Goal: Task Accomplishment & Management: Manage account settings

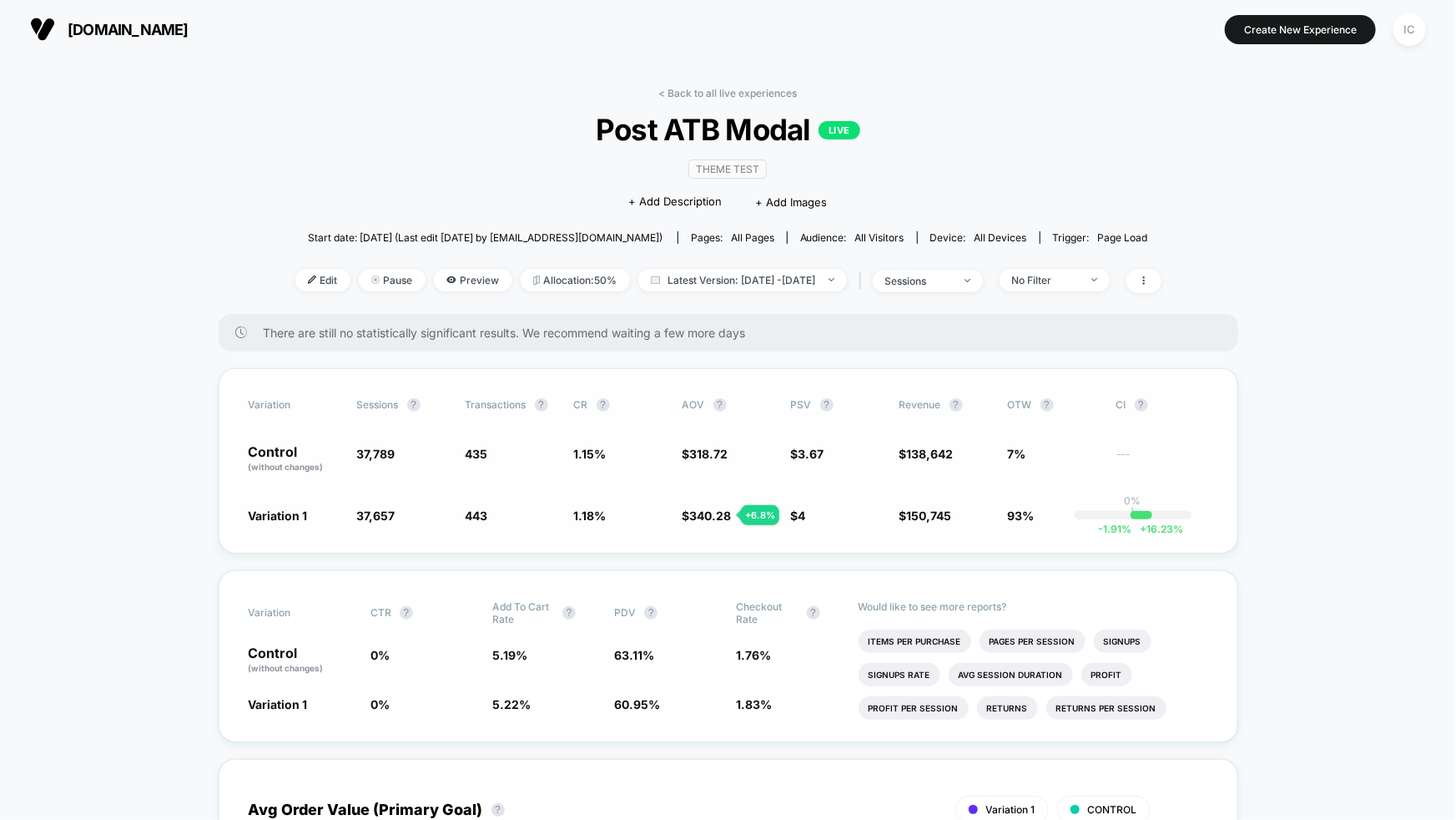
click at [683, 541] on div "Variation Sessions ? Transactions ? CR ? AOV ? PSV ? Revenue ? OTW ? CI ? Contr…" at bounding box center [728, 461] width 1019 height 186
click at [1095, 287] on span "No Filter" at bounding box center [1054, 280] width 110 height 22
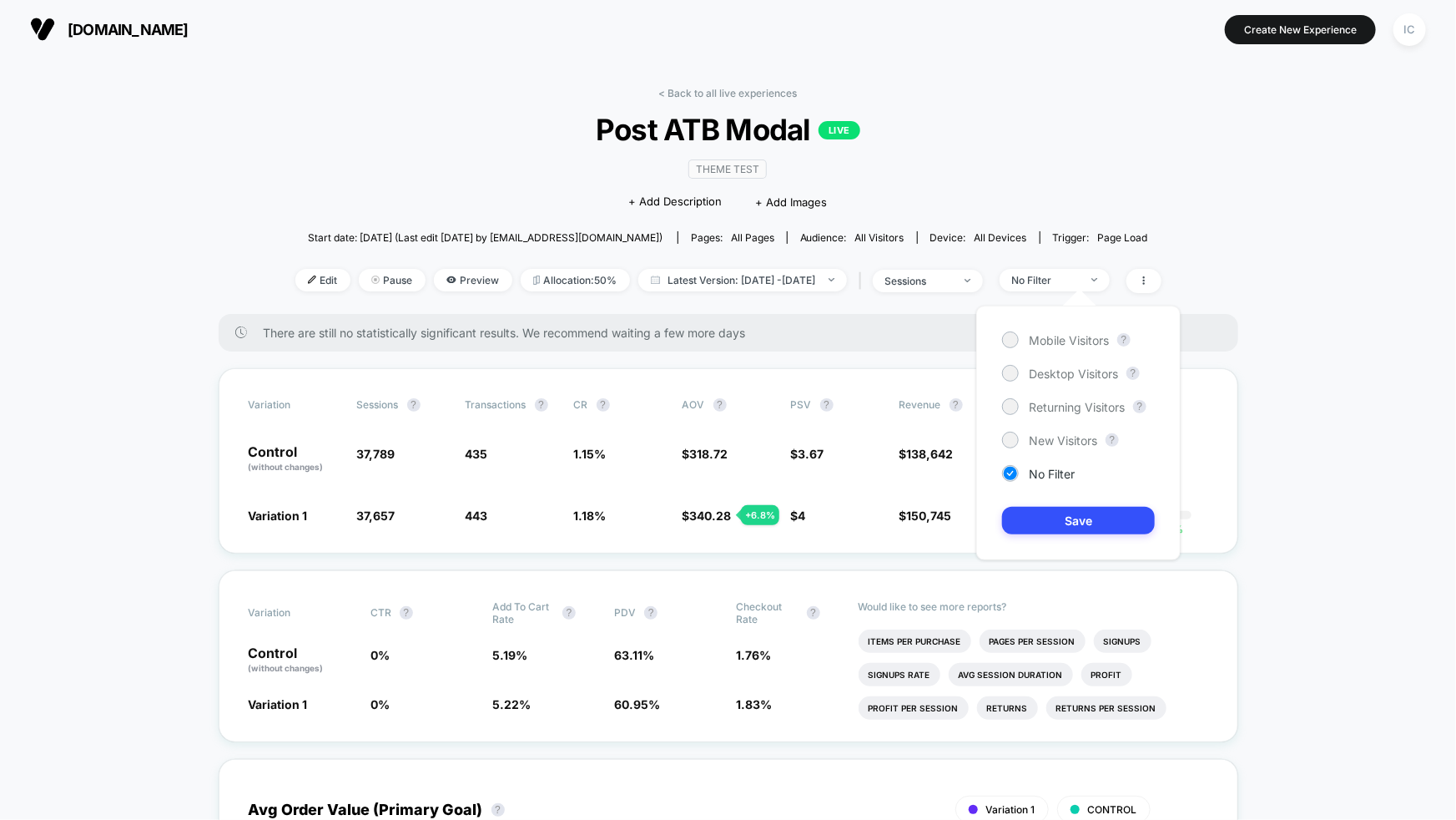
click at [1089, 292] on div at bounding box center [1079, 297] width 33 height 17
click at [1075, 400] on span "Returning Visitors" at bounding box center [1077, 407] width 96 height 14
click at [1080, 521] on button "Save" at bounding box center [1078, 520] width 153 height 28
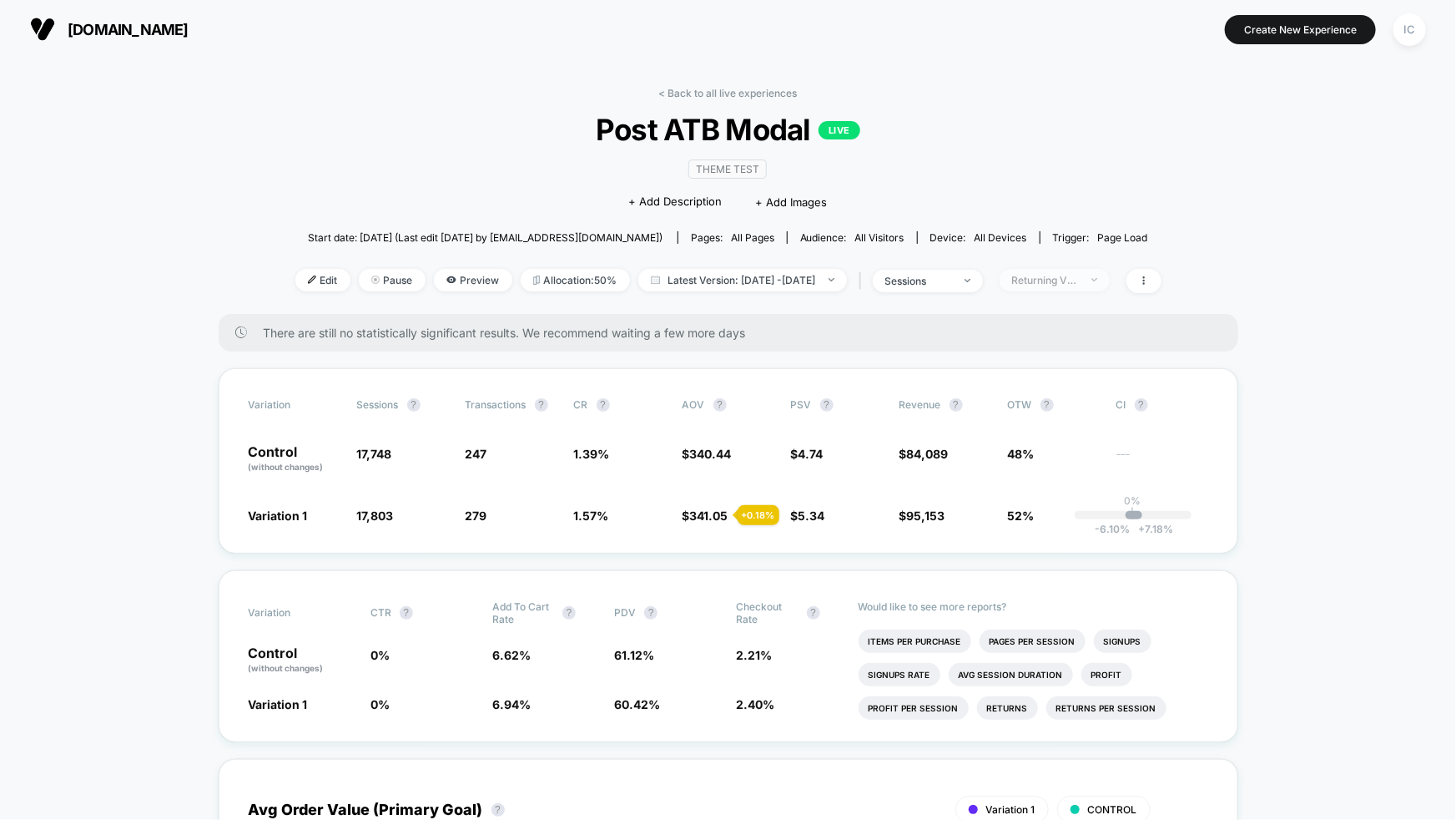
click at [1079, 279] on div "Returning Visitors" at bounding box center [1045, 280] width 67 height 13
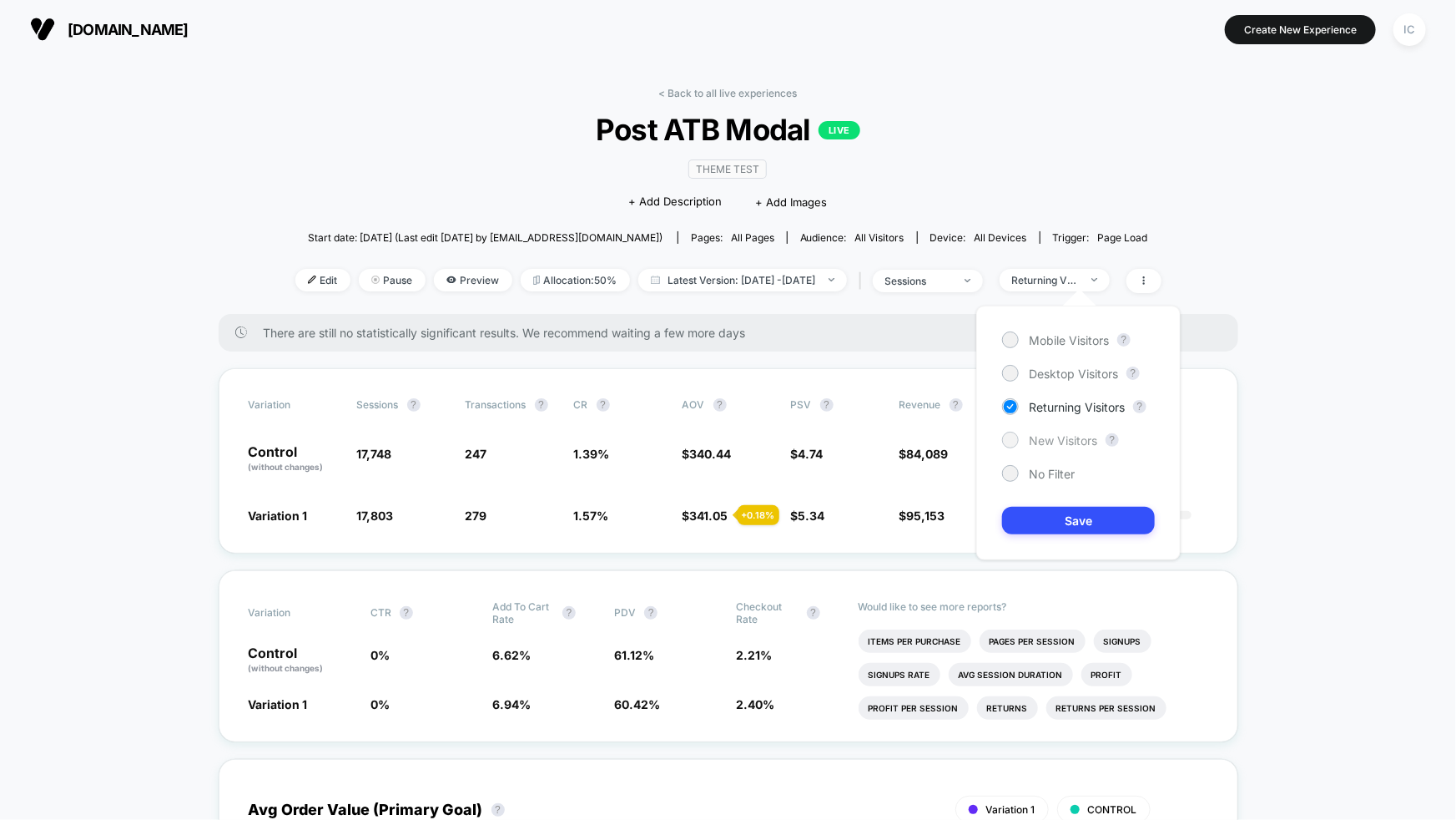
click at [1060, 445] on span "New Visitors" at bounding box center [1063, 440] width 69 height 14
click at [1083, 510] on button "Save" at bounding box center [1078, 520] width 153 height 28
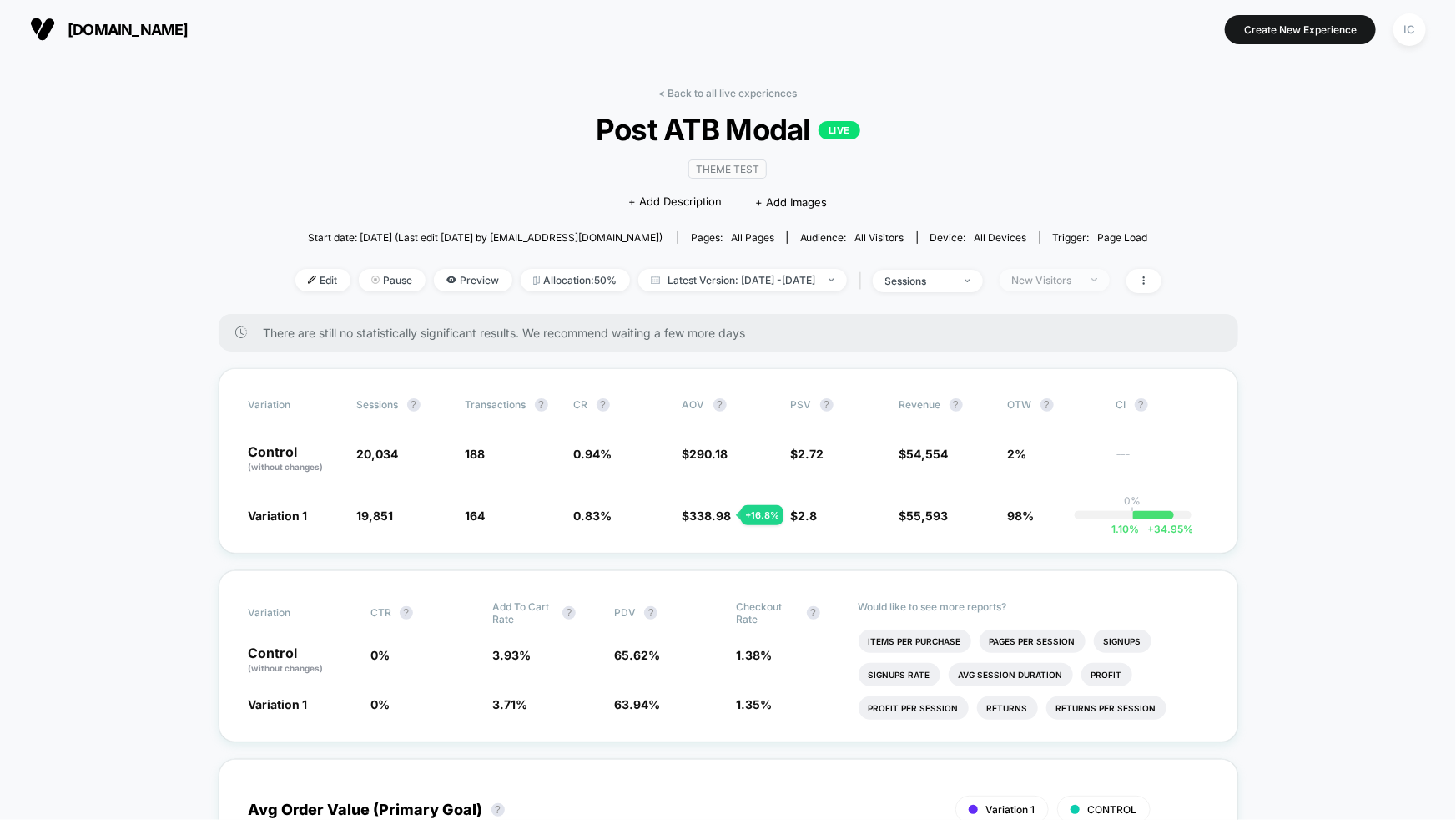
click at [1110, 280] on span "New Visitors" at bounding box center [1054, 280] width 110 height 22
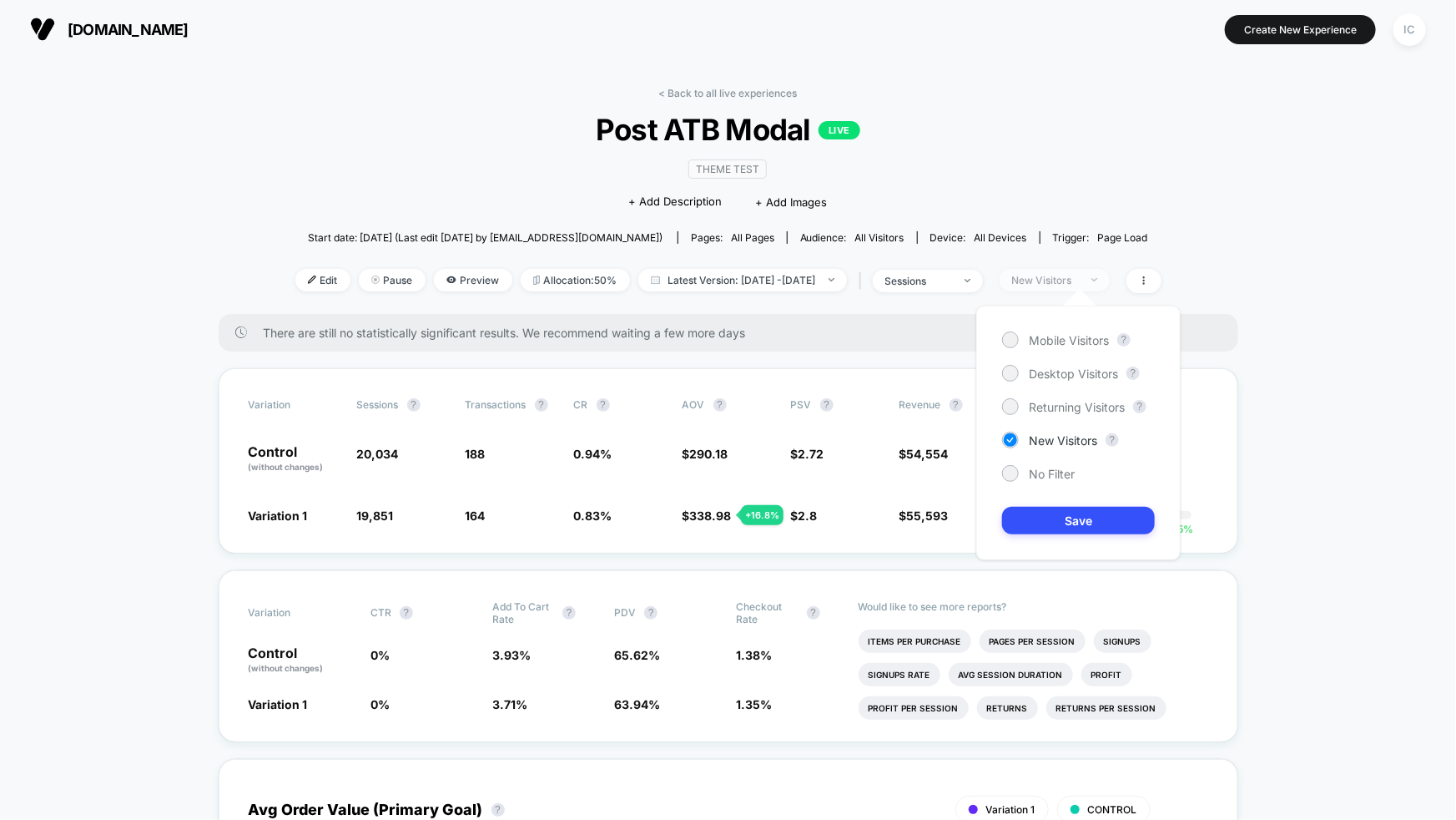
click at [1110, 279] on span "New Visitors" at bounding box center [1054, 280] width 110 height 22
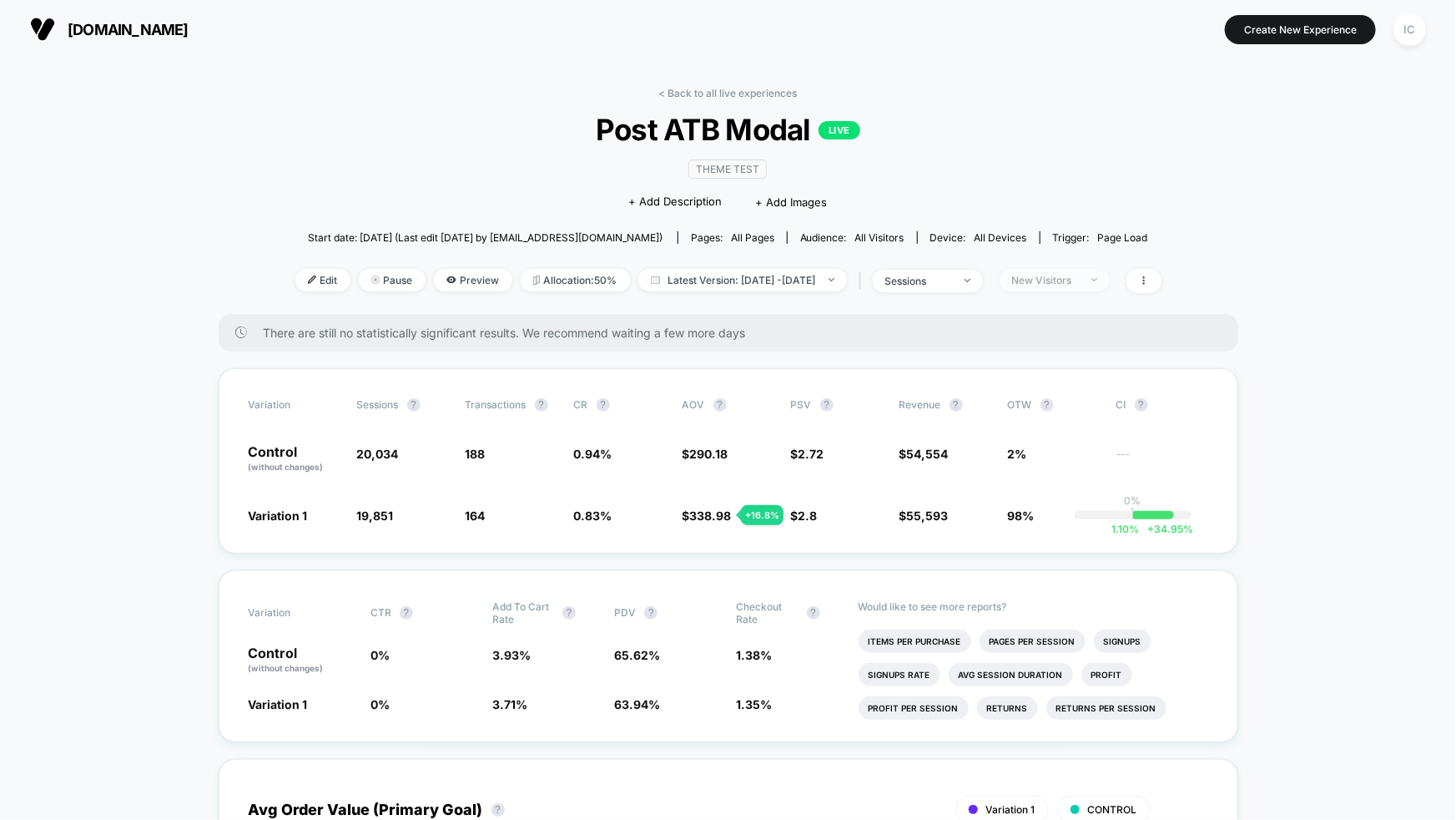
click at [1110, 280] on span "New Visitors" at bounding box center [1054, 280] width 110 height 22
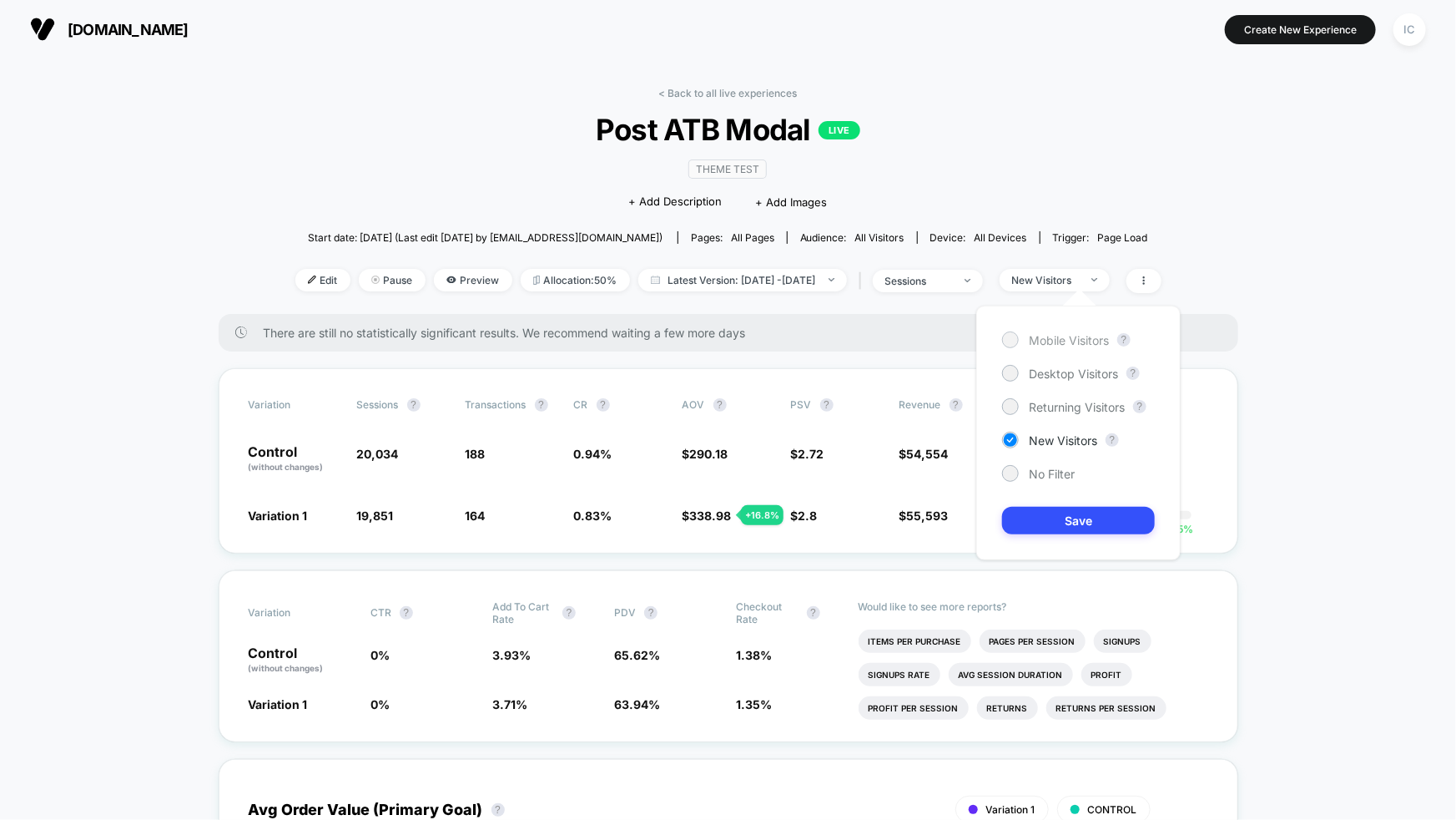
click at [1067, 343] on span "Mobile Visitors" at bounding box center [1069, 340] width 80 height 14
click at [1077, 526] on button "Save" at bounding box center [1078, 520] width 153 height 28
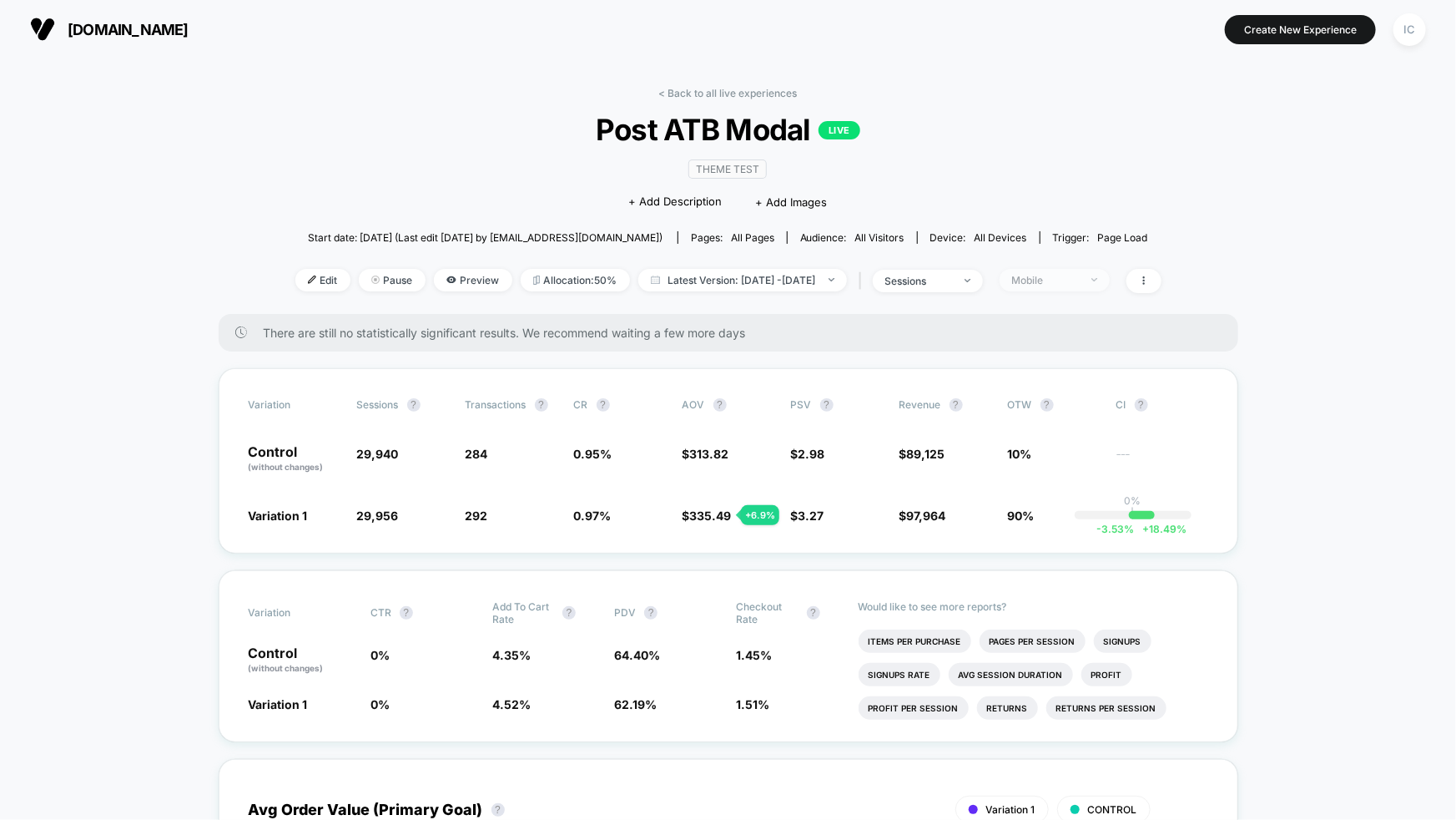
click at [1079, 282] on div "Mobile" at bounding box center [1045, 280] width 67 height 13
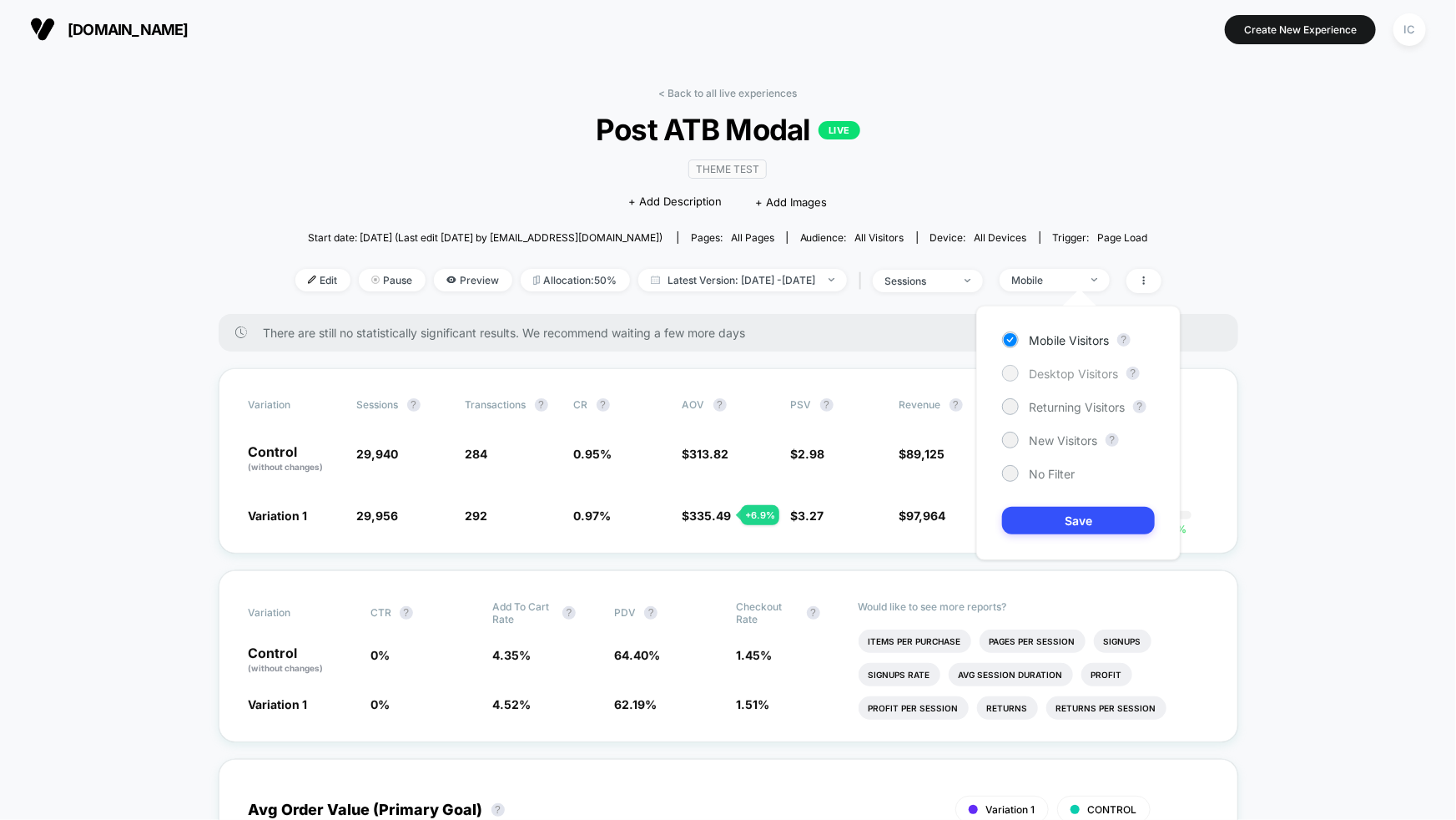
click at [1069, 378] on span "Desktop Visitors" at bounding box center [1074, 373] width 89 height 14
click at [1102, 515] on button "Save" at bounding box center [1078, 520] width 153 height 28
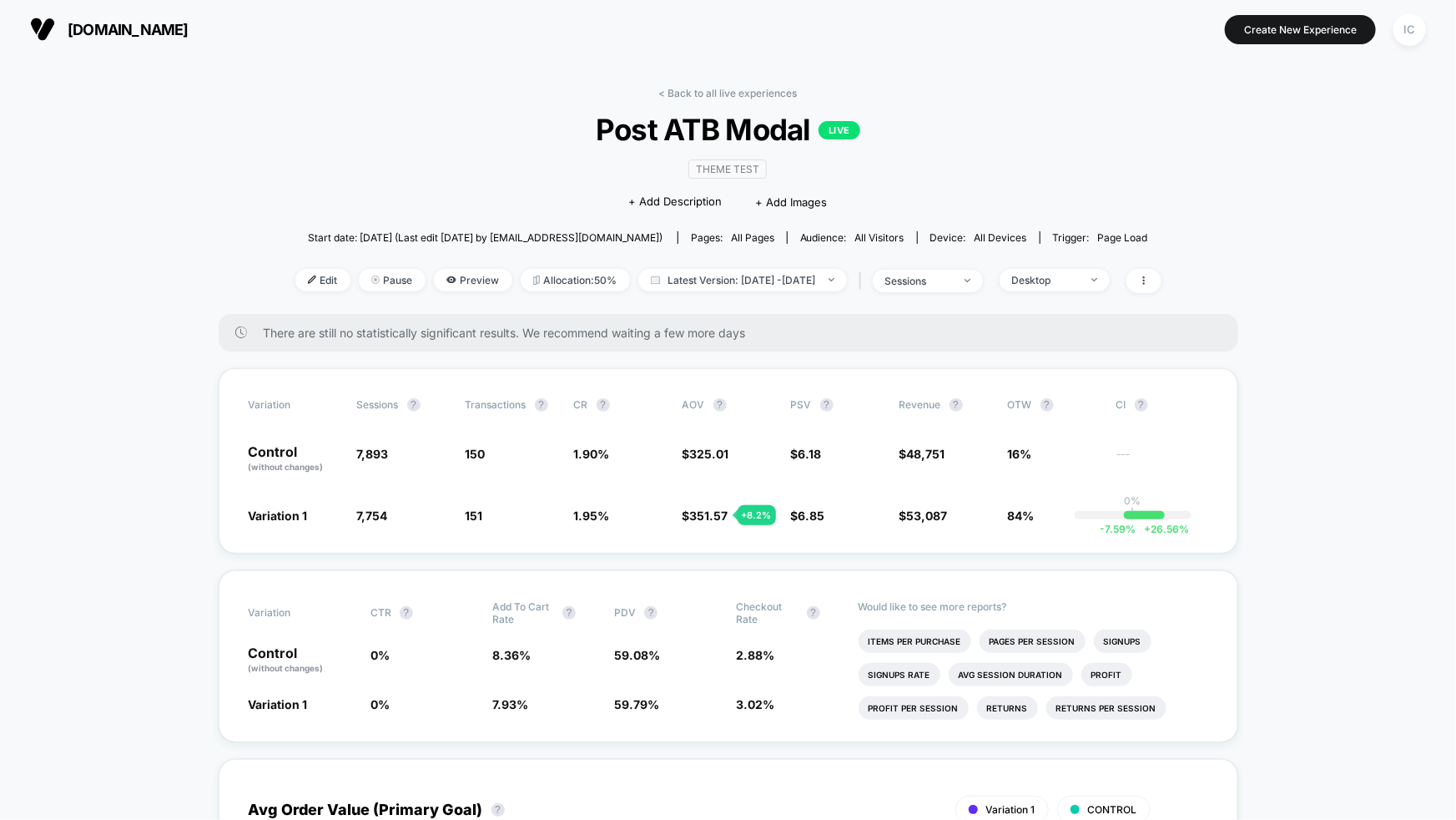
click at [1110, 287] on span "Desktop" at bounding box center [1054, 280] width 110 height 22
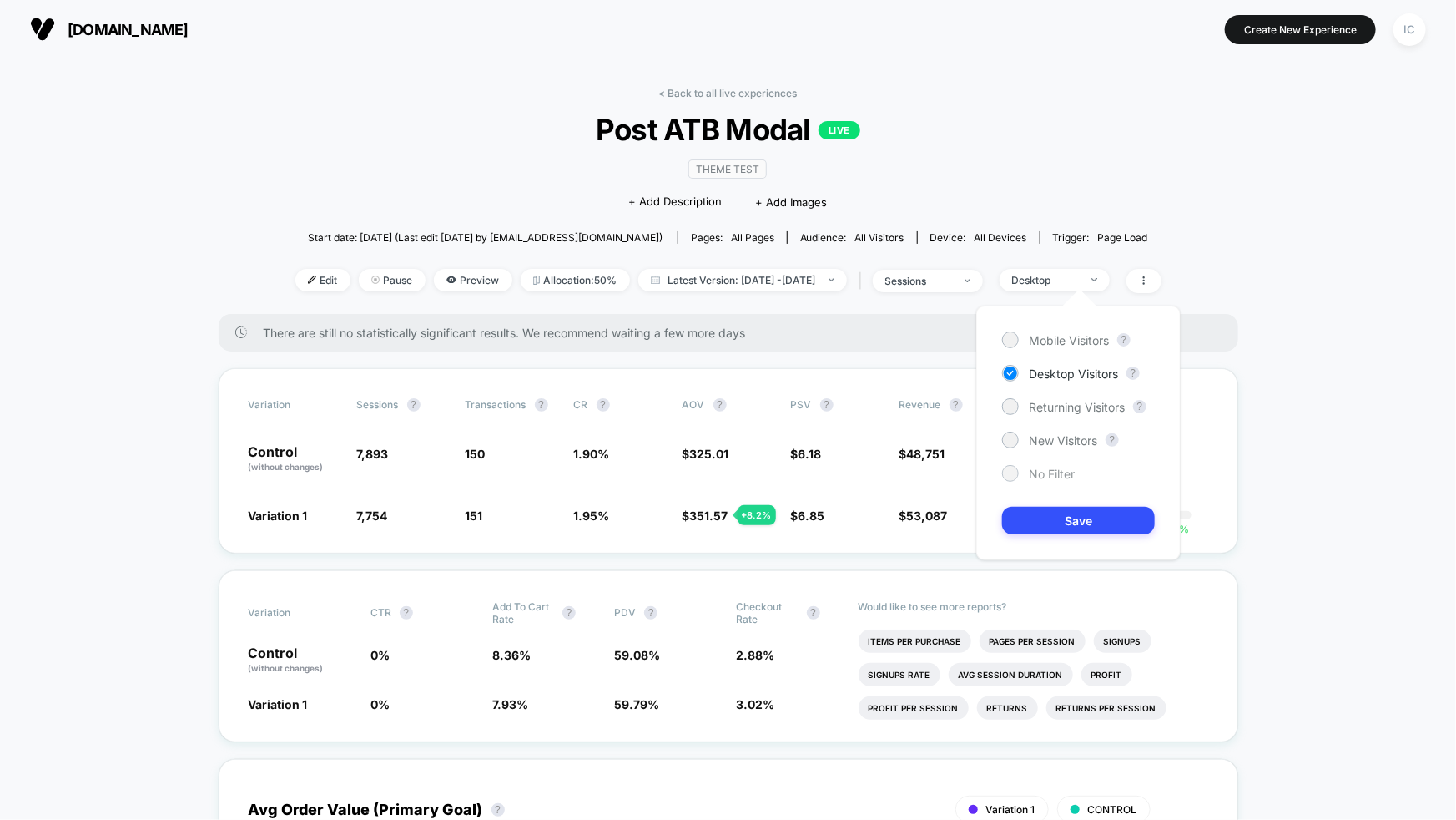
click at [1054, 479] on span "No Filter" at bounding box center [1052, 474] width 46 height 14
click at [1052, 523] on button "Save" at bounding box center [1078, 520] width 153 height 28
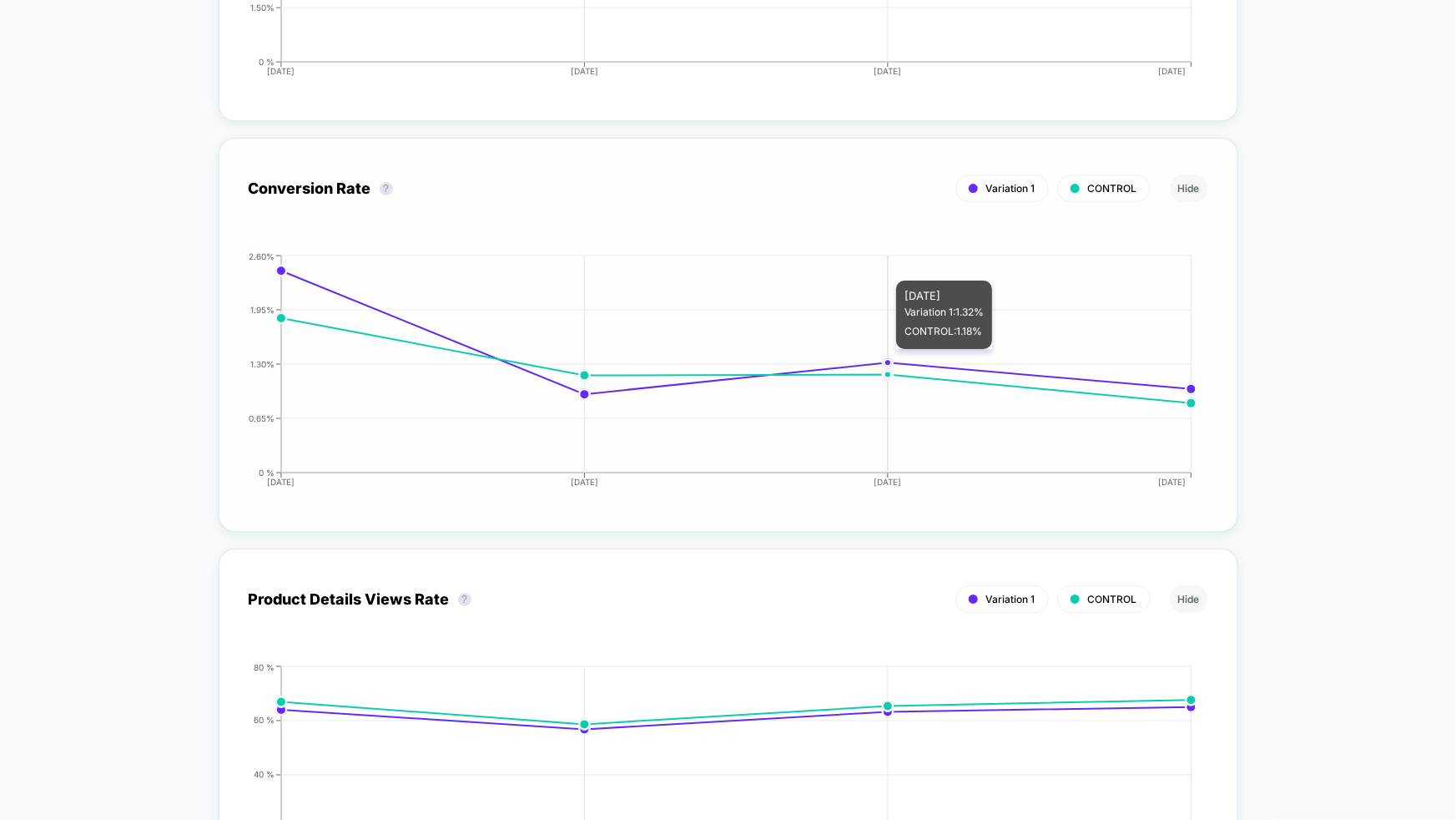
scroll to position [2727, 0]
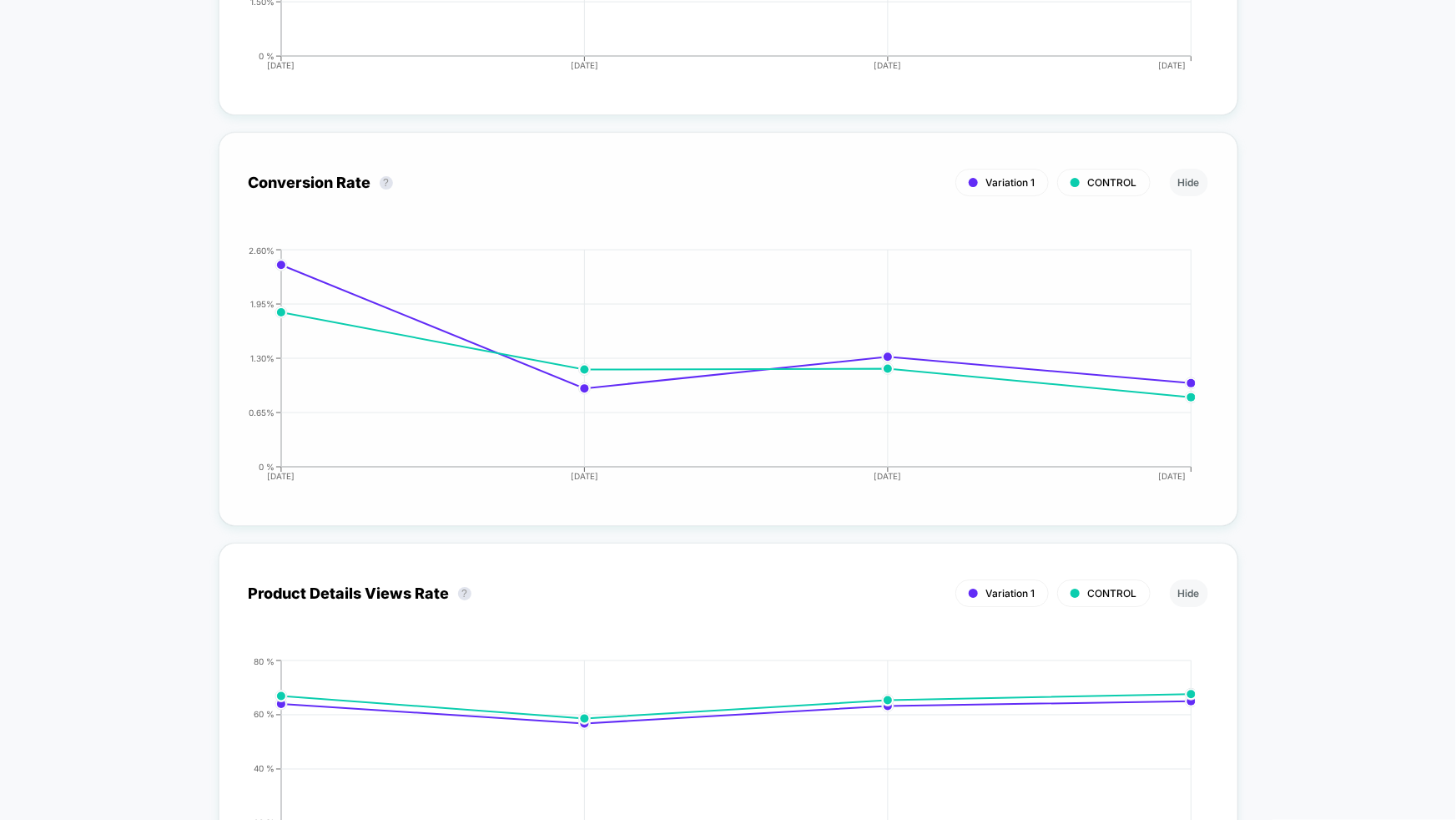
click at [1217, 350] on div "Conversion Rate ? Variation 1 CONTROL Hide [DATE] [DATE] [DATE] [DATE] 0 % 0.65…" at bounding box center [728, 329] width 1019 height 394
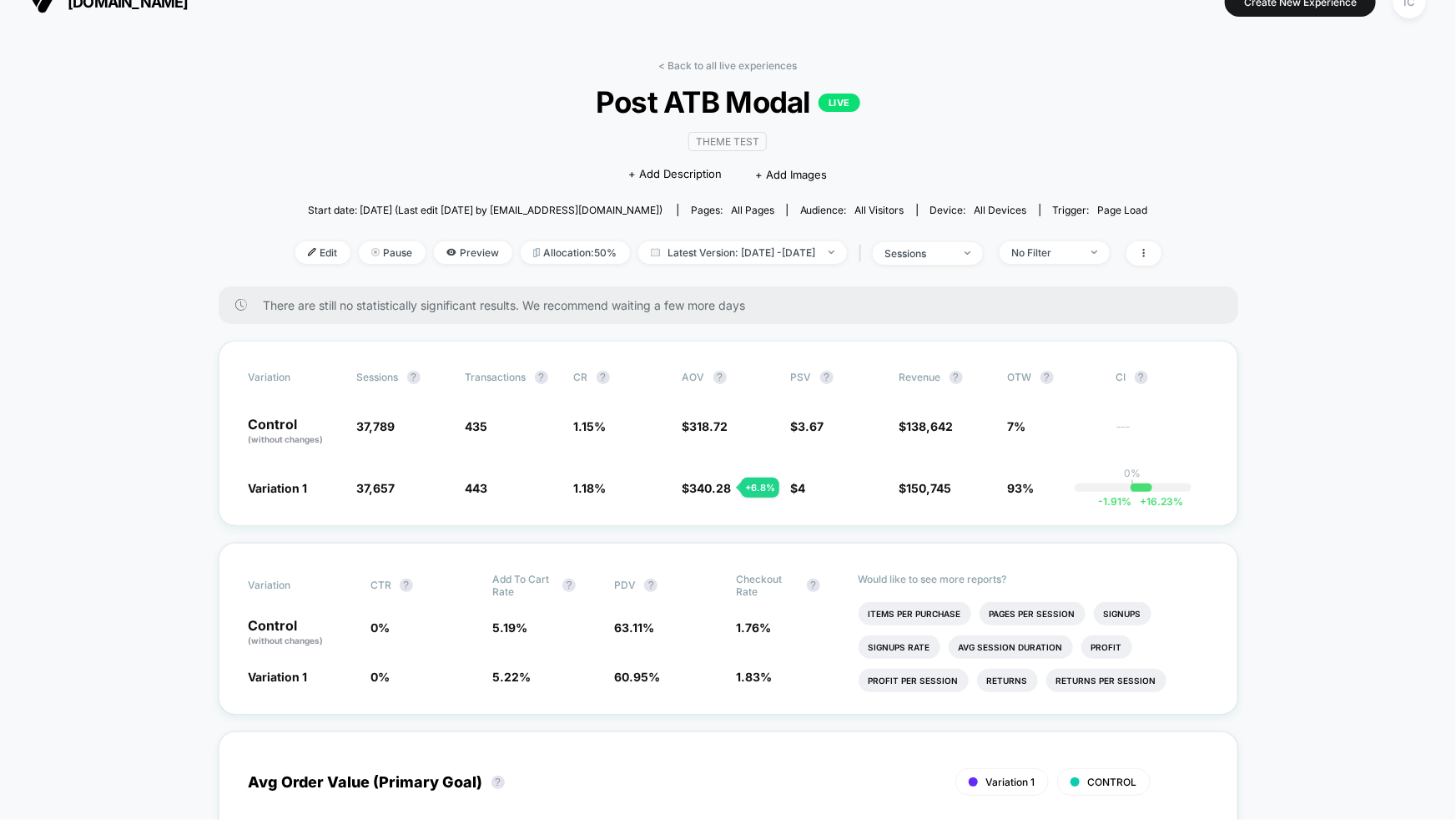
scroll to position [0, 0]
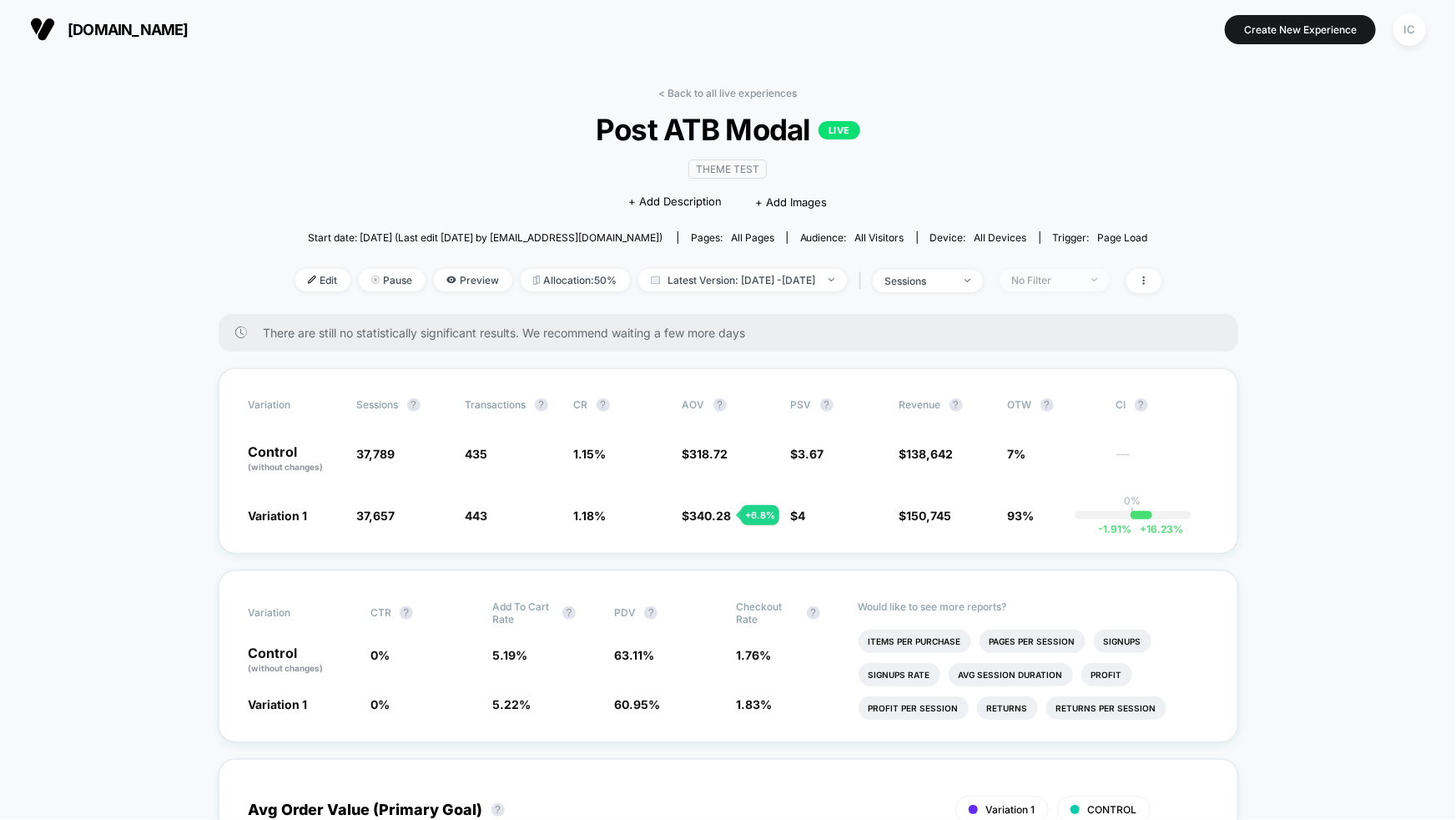
click at [1071, 288] on span "No Filter" at bounding box center [1054, 280] width 110 height 22
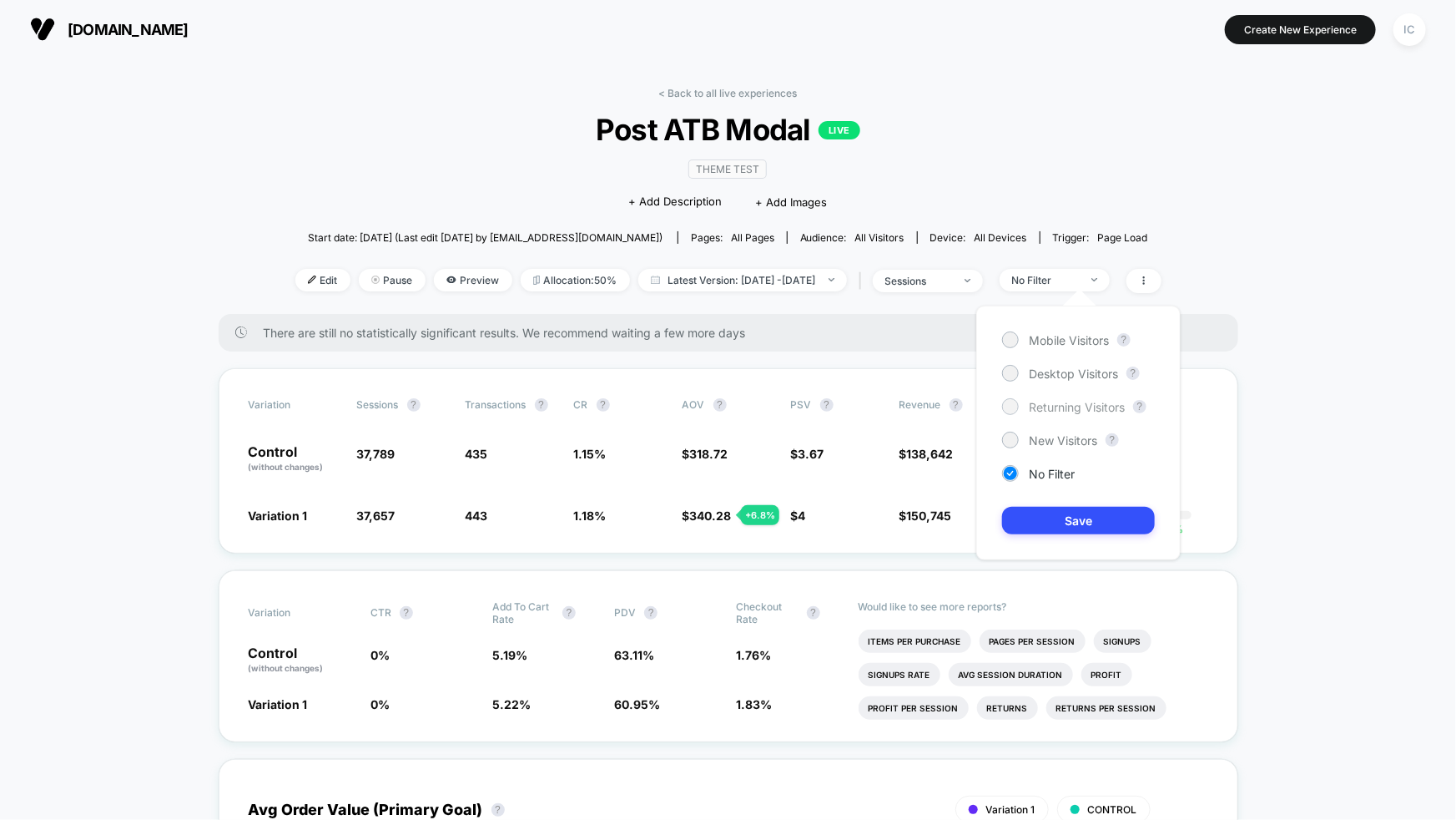
click at [1073, 404] on span "Returning Visitors" at bounding box center [1077, 407] width 96 height 14
click at [1083, 519] on button "Save" at bounding box center [1078, 520] width 153 height 28
